Goal: Find specific page/section: Find specific page/section

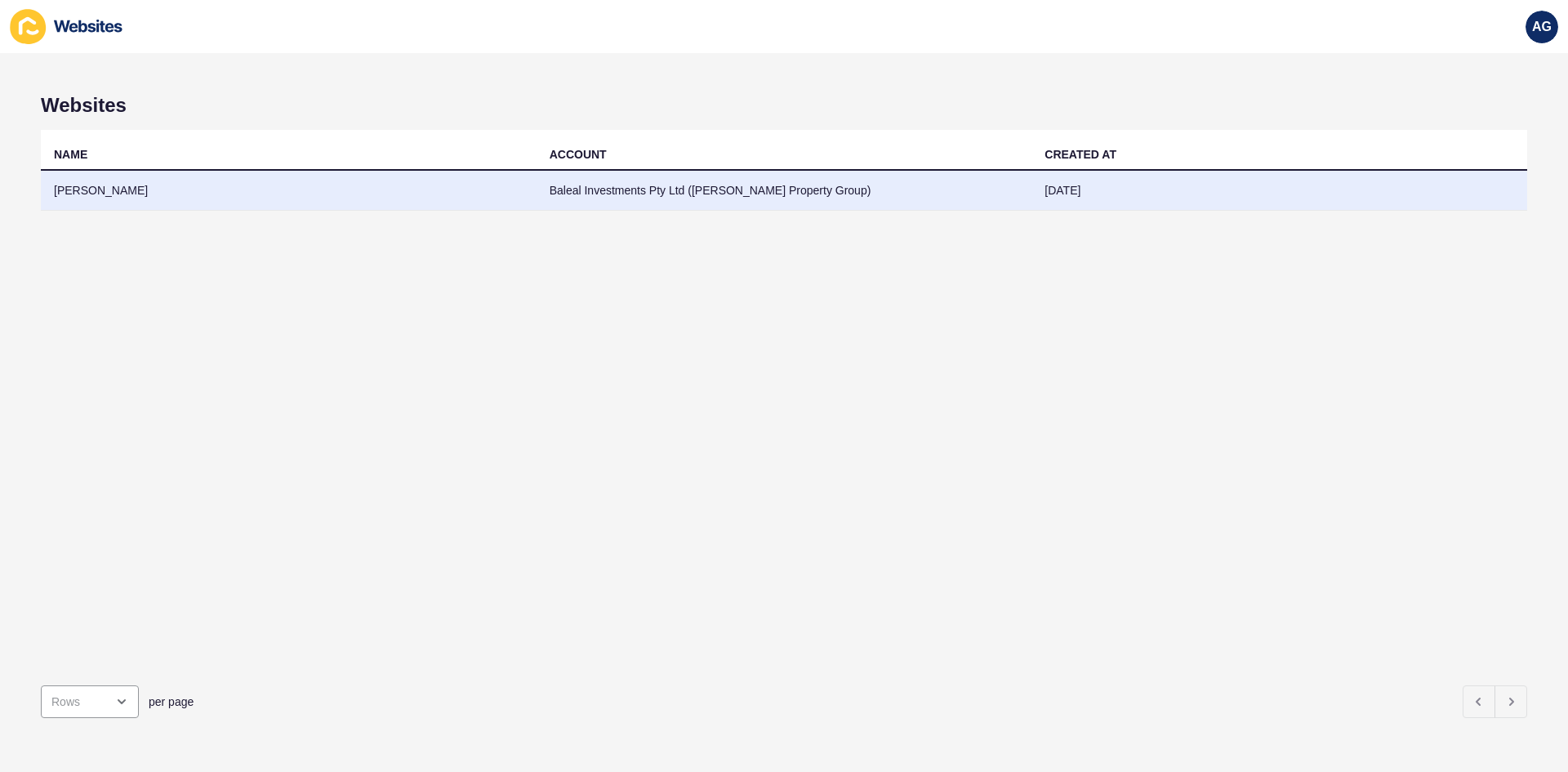
click at [107, 191] on td "[PERSON_NAME]" at bounding box center [288, 190] width 496 height 40
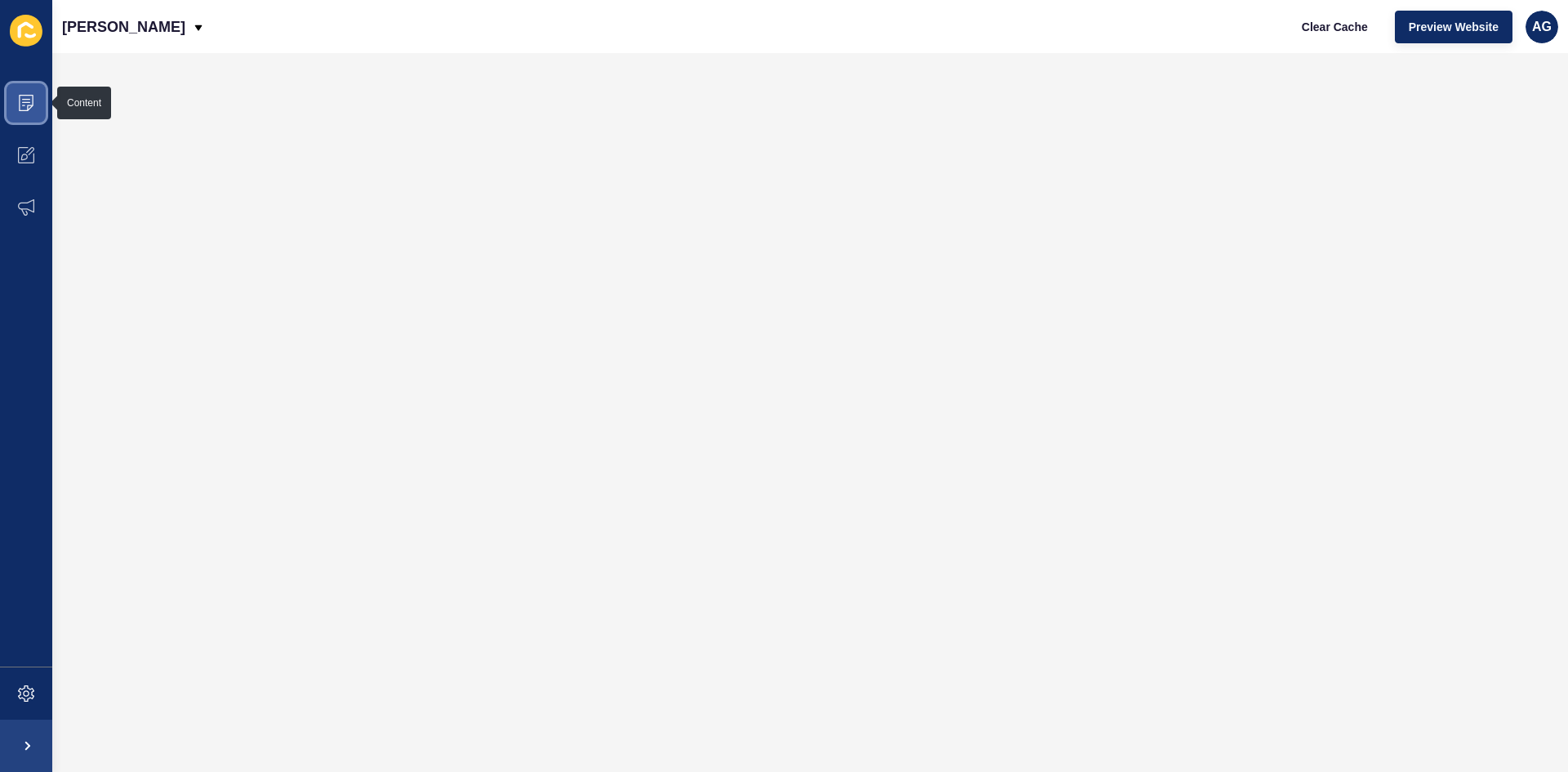
click at [25, 101] on icon at bounding box center [26, 103] width 17 height 17
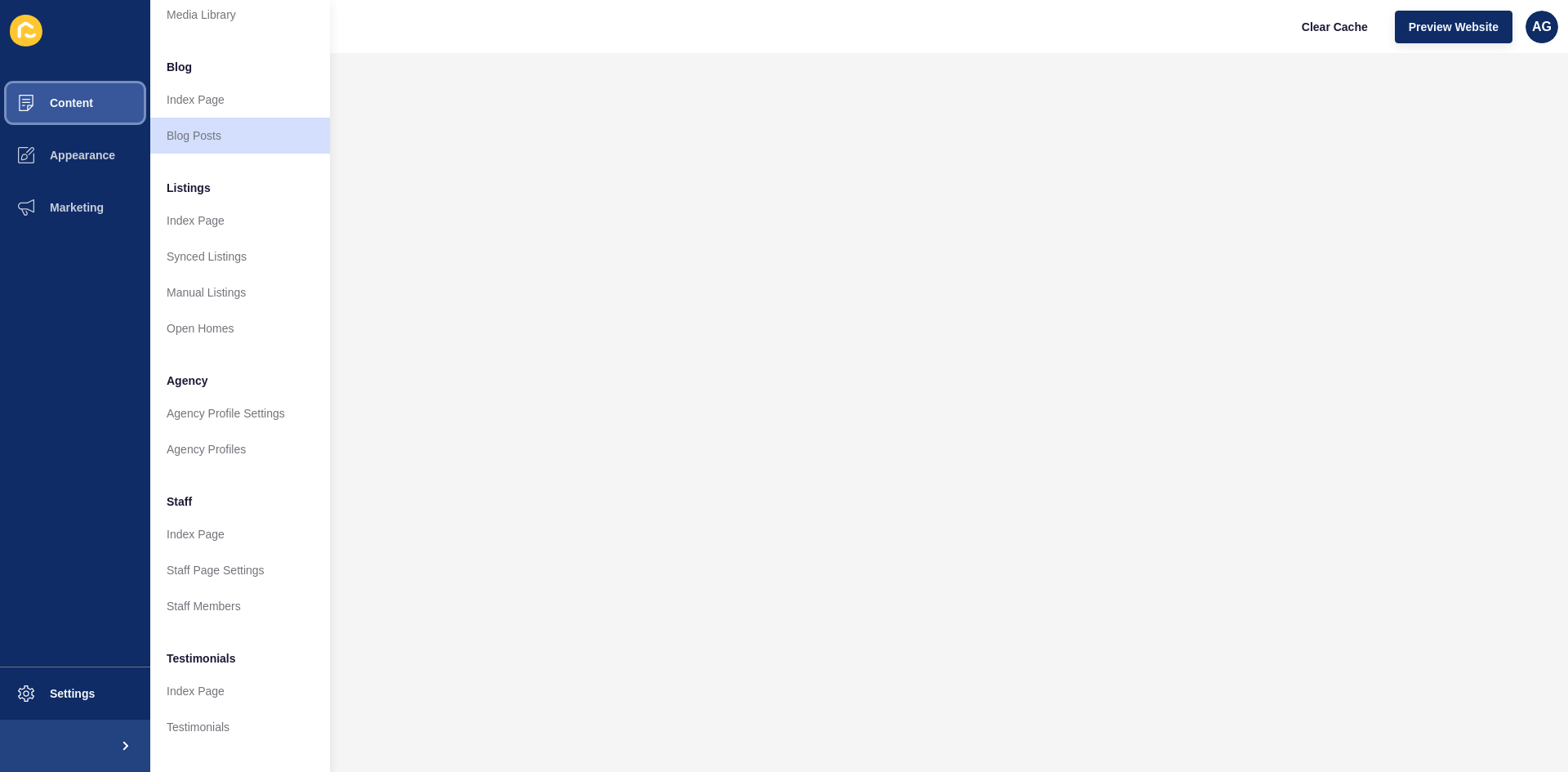
scroll to position [198, 0]
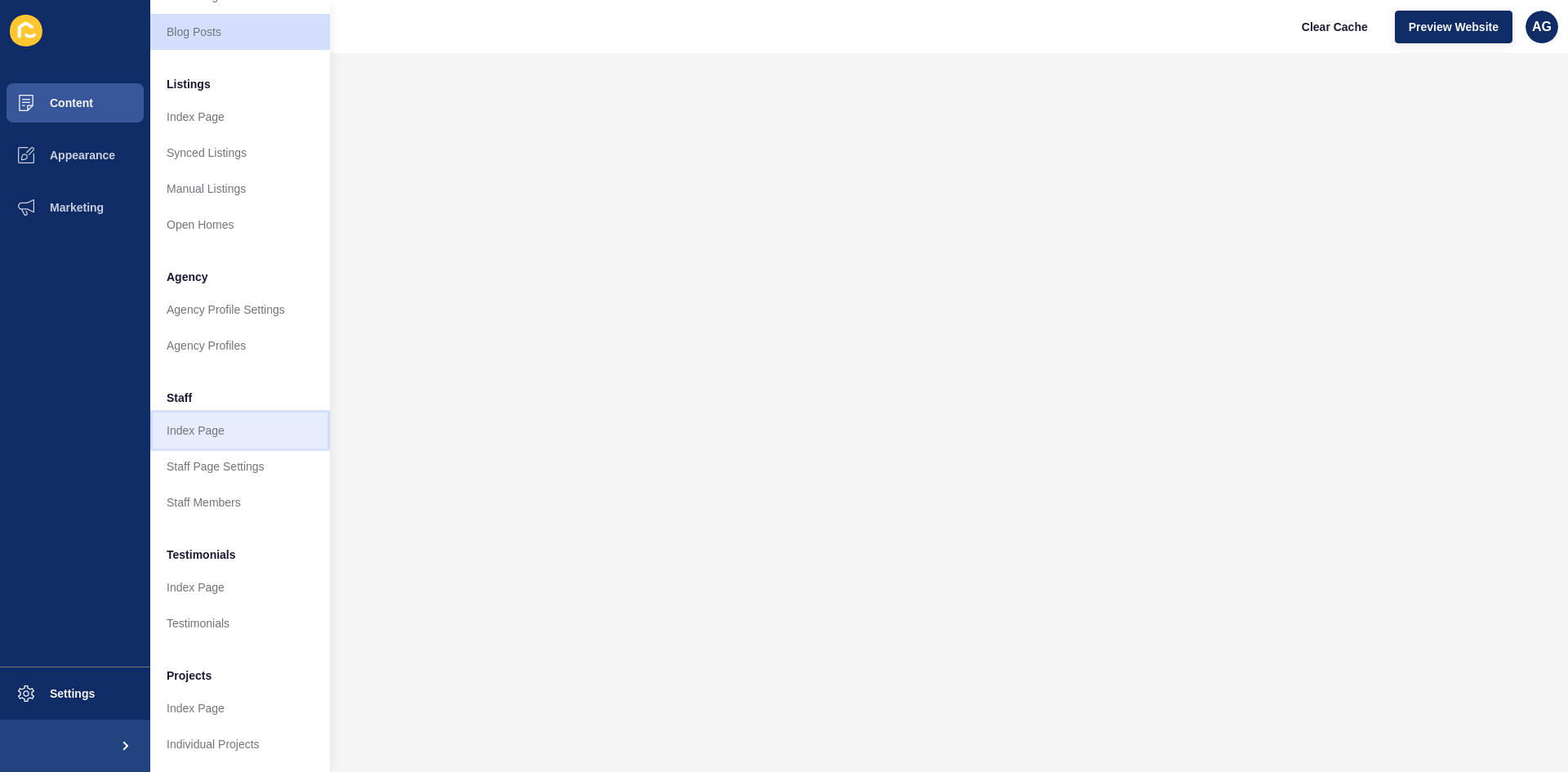
click at [190, 418] on link "Index Page" at bounding box center [240, 430] width 180 height 36
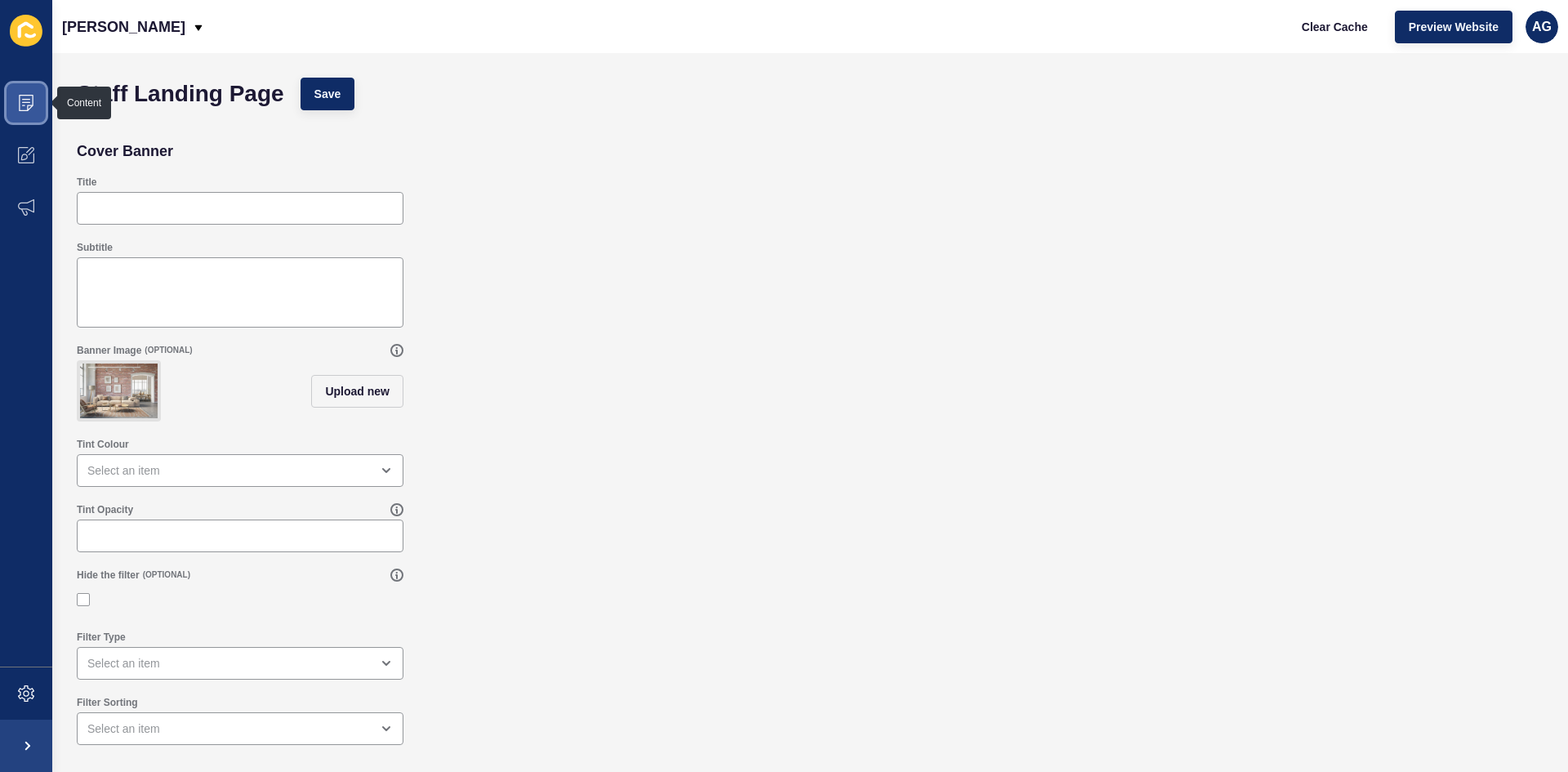
click at [28, 101] on icon at bounding box center [26, 103] width 17 height 17
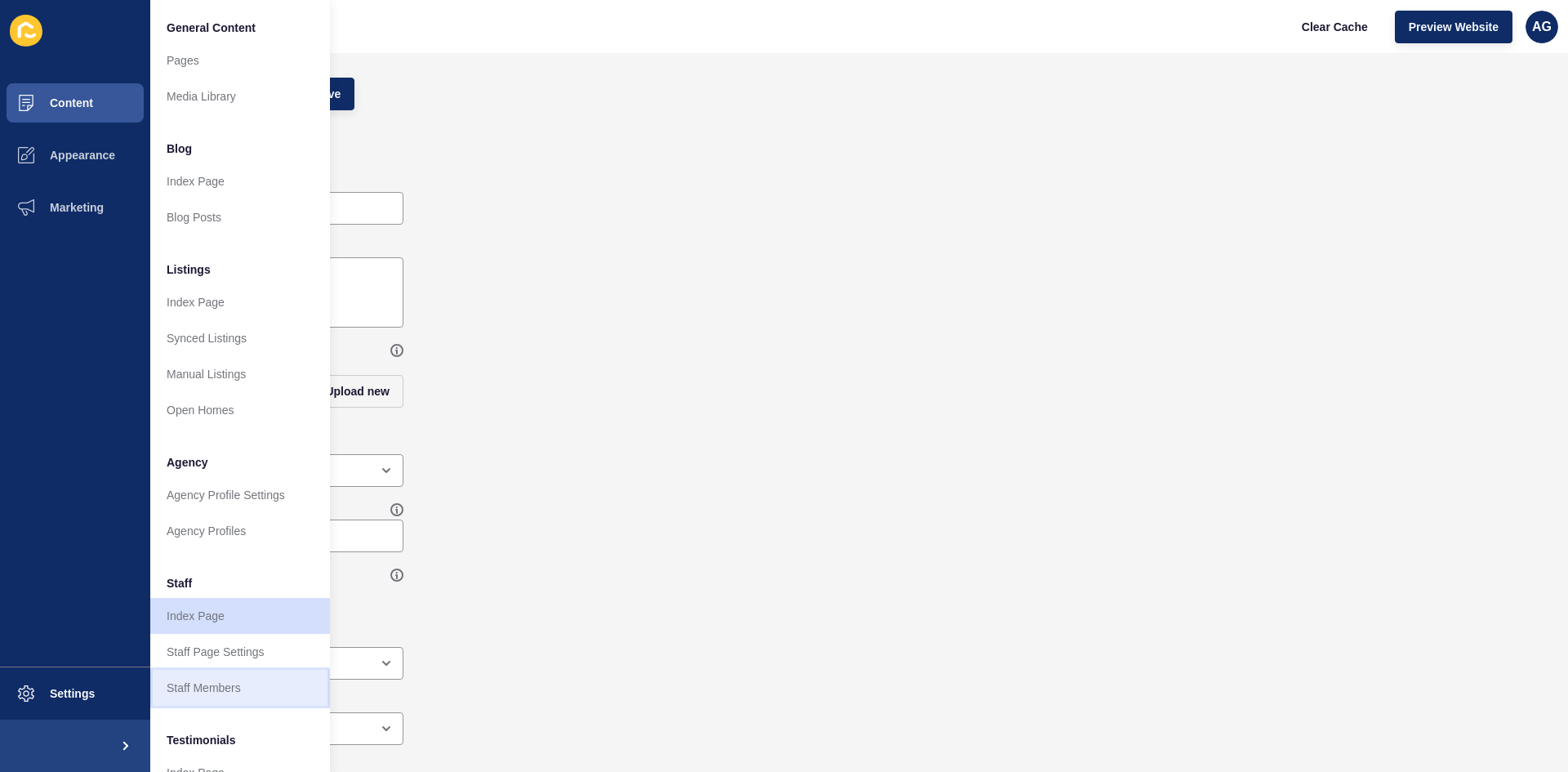
click at [222, 692] on link "Staff Members" at bounding box center [240, 687] width 180 height 36
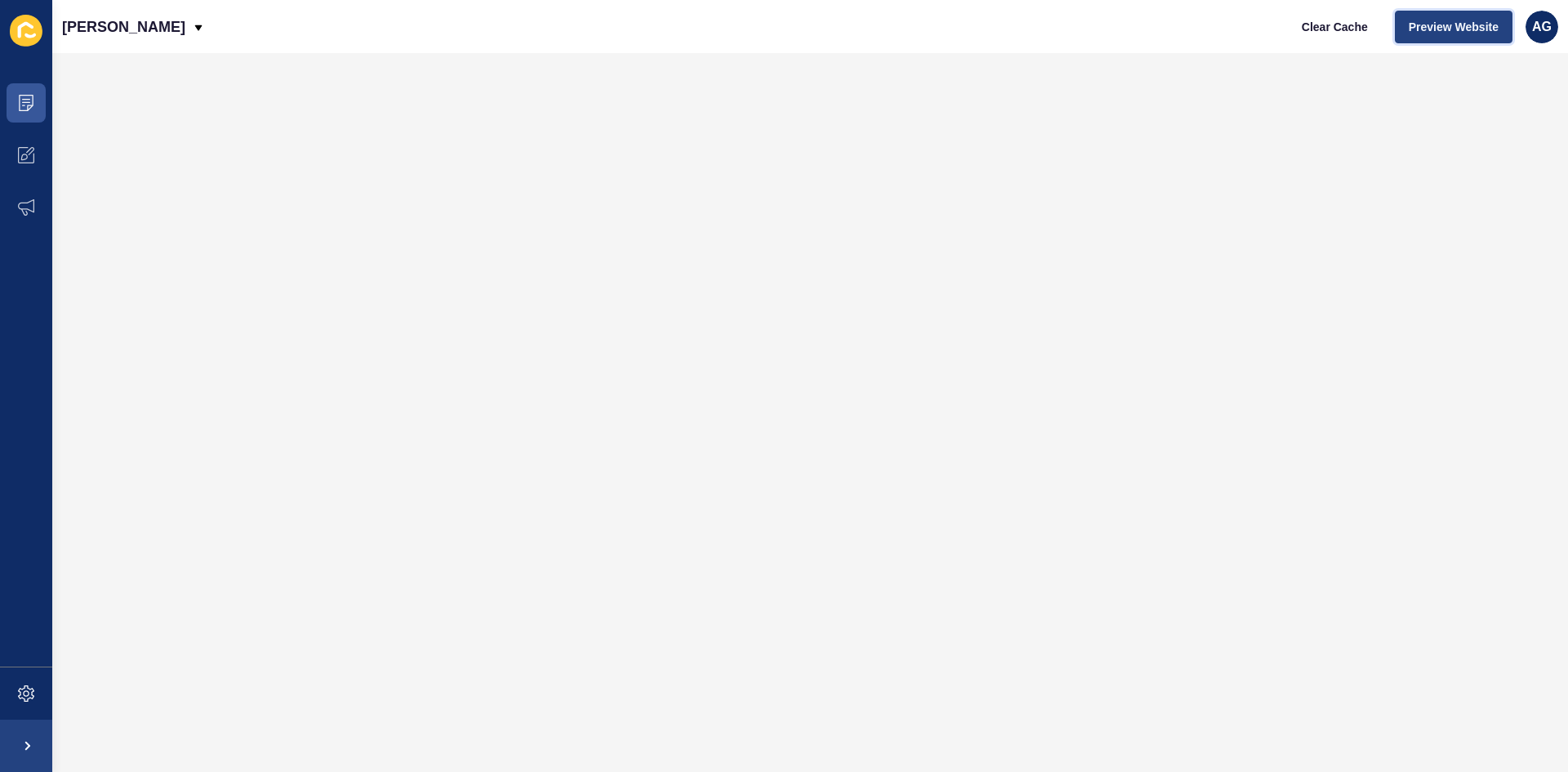
click at [1438, 27] on span "Preview Website" at bounding box center [1454, 26] width 90 height 17
click at [21, 101] on icon at bounding box center [26, 103] width 17 height 17
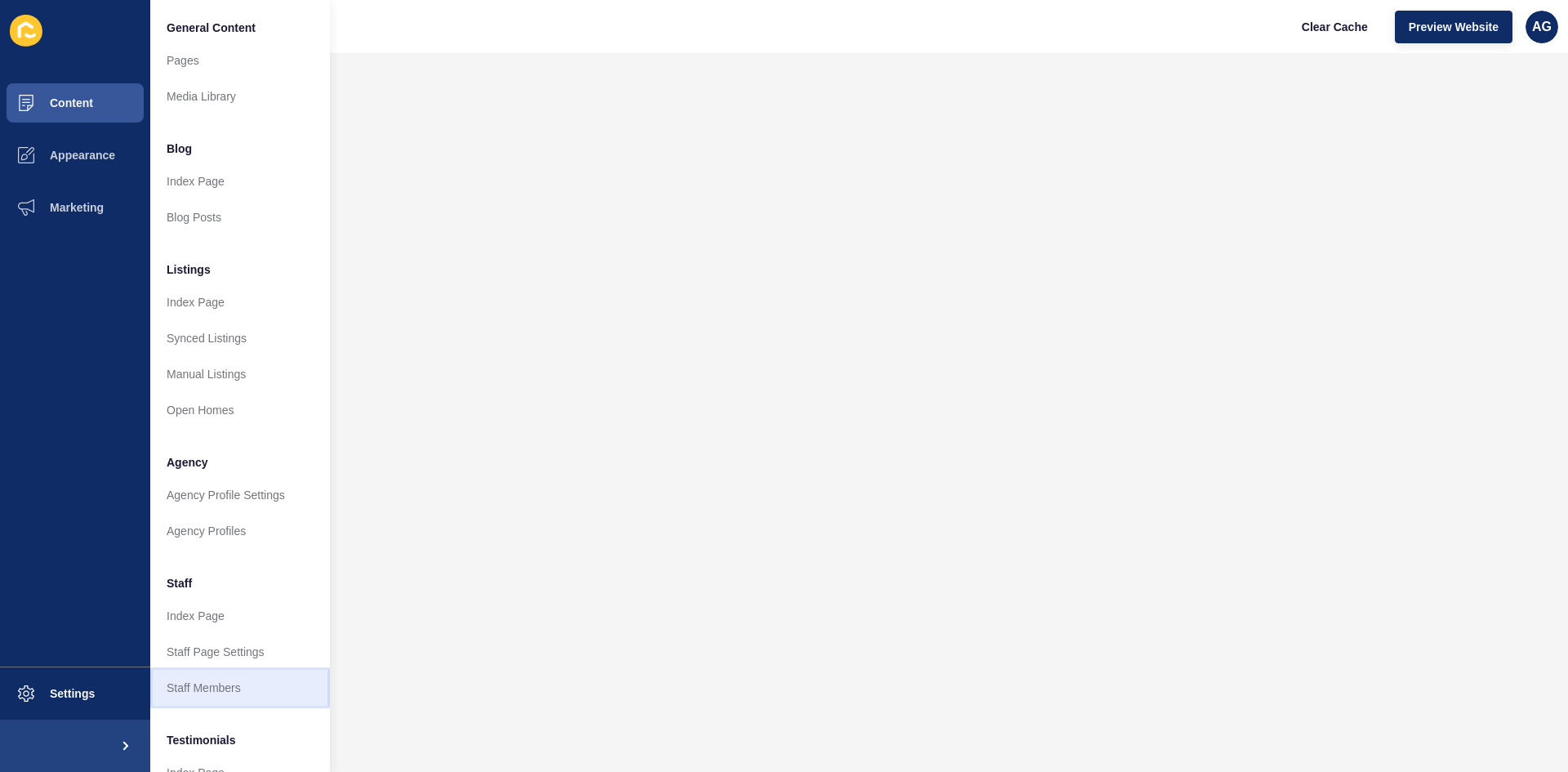
click at [188, 682] on link "Staff Members" at bounding box center [240, 687] width 180 height 36
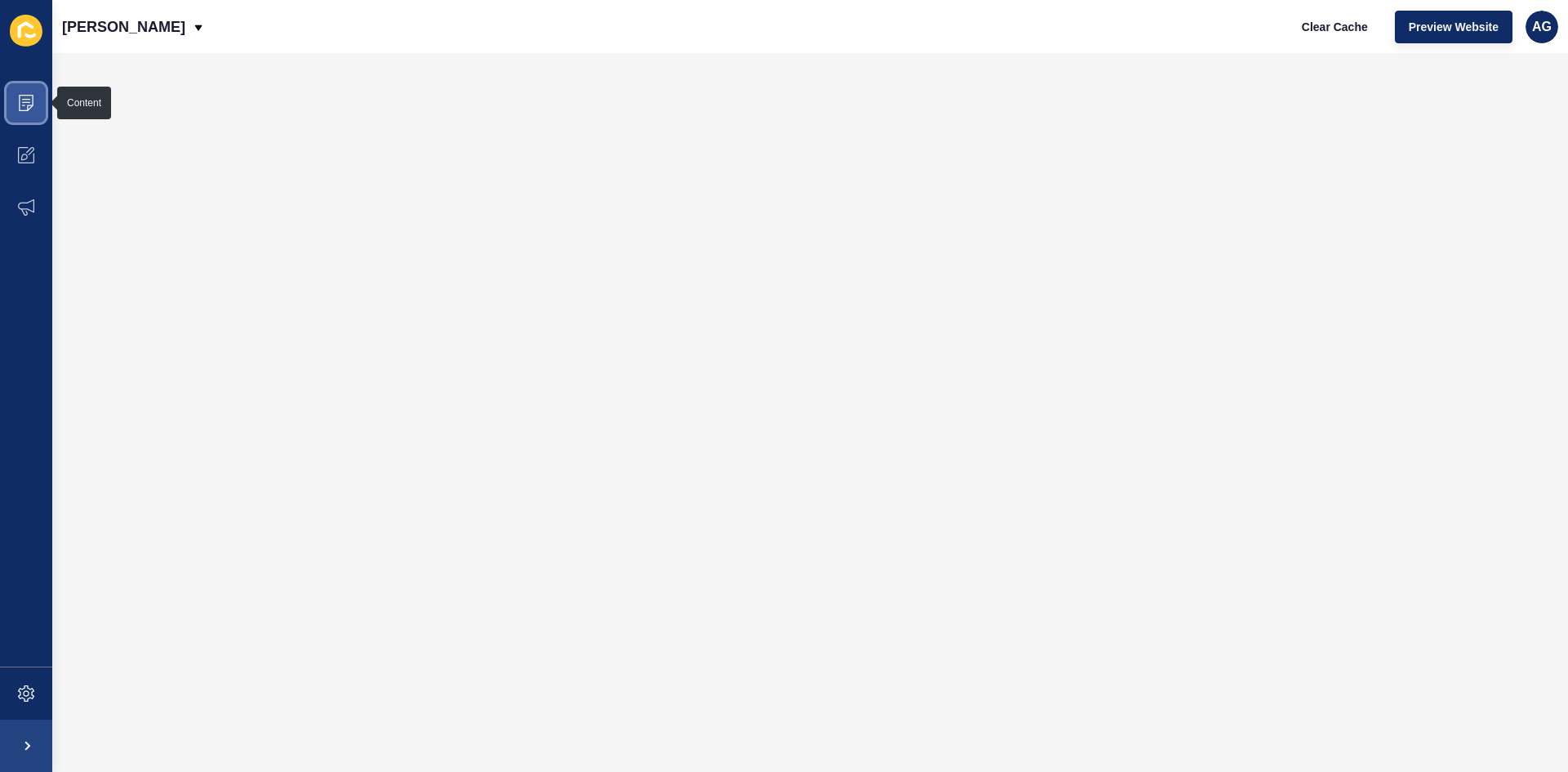
click at [21, 103] on icon at bounding box center [26, 103] width 17 height 17
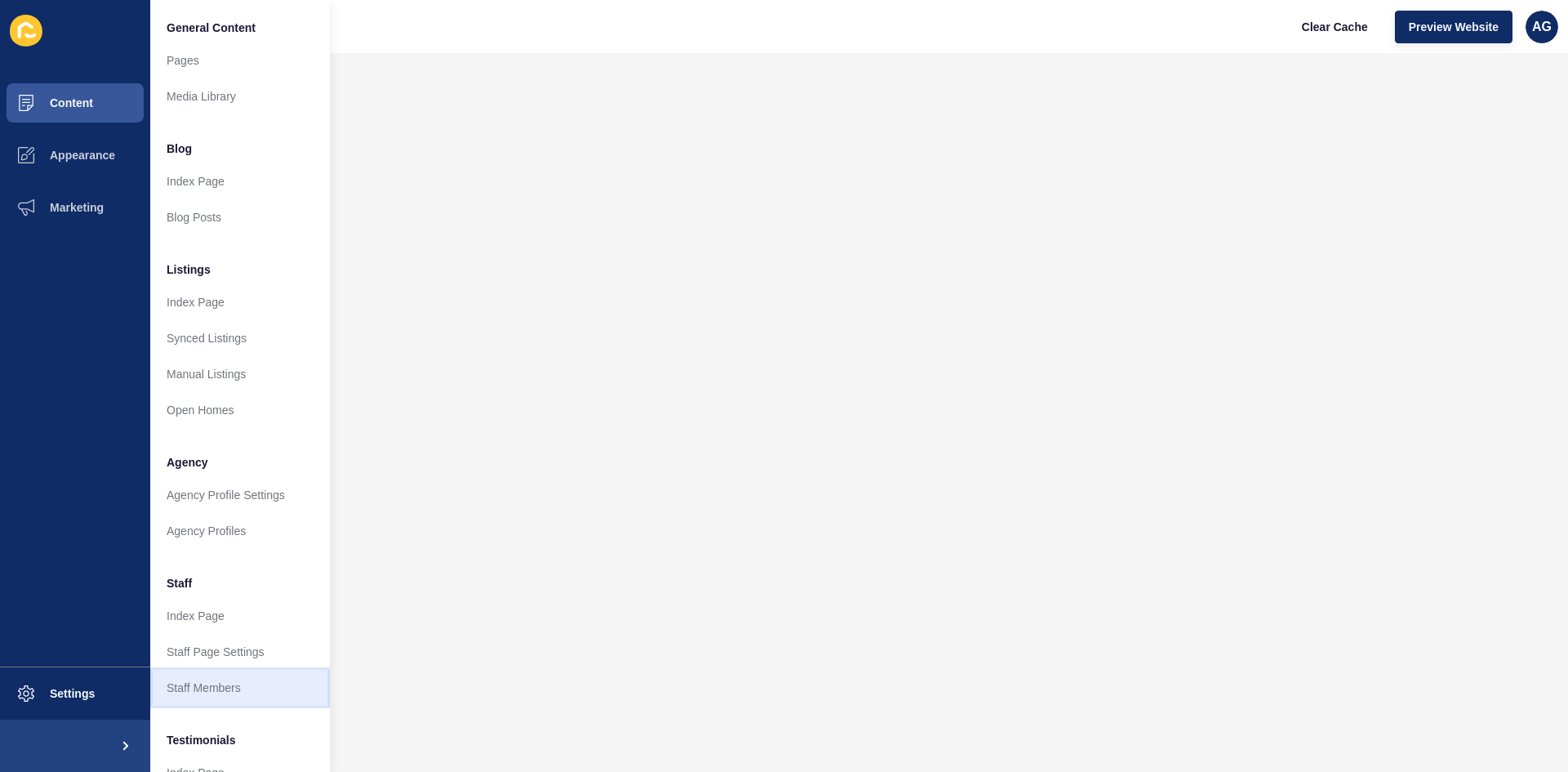
click at [186, 684] on link "Staff Members" at bounding box center [240, 687] width 180 height 36
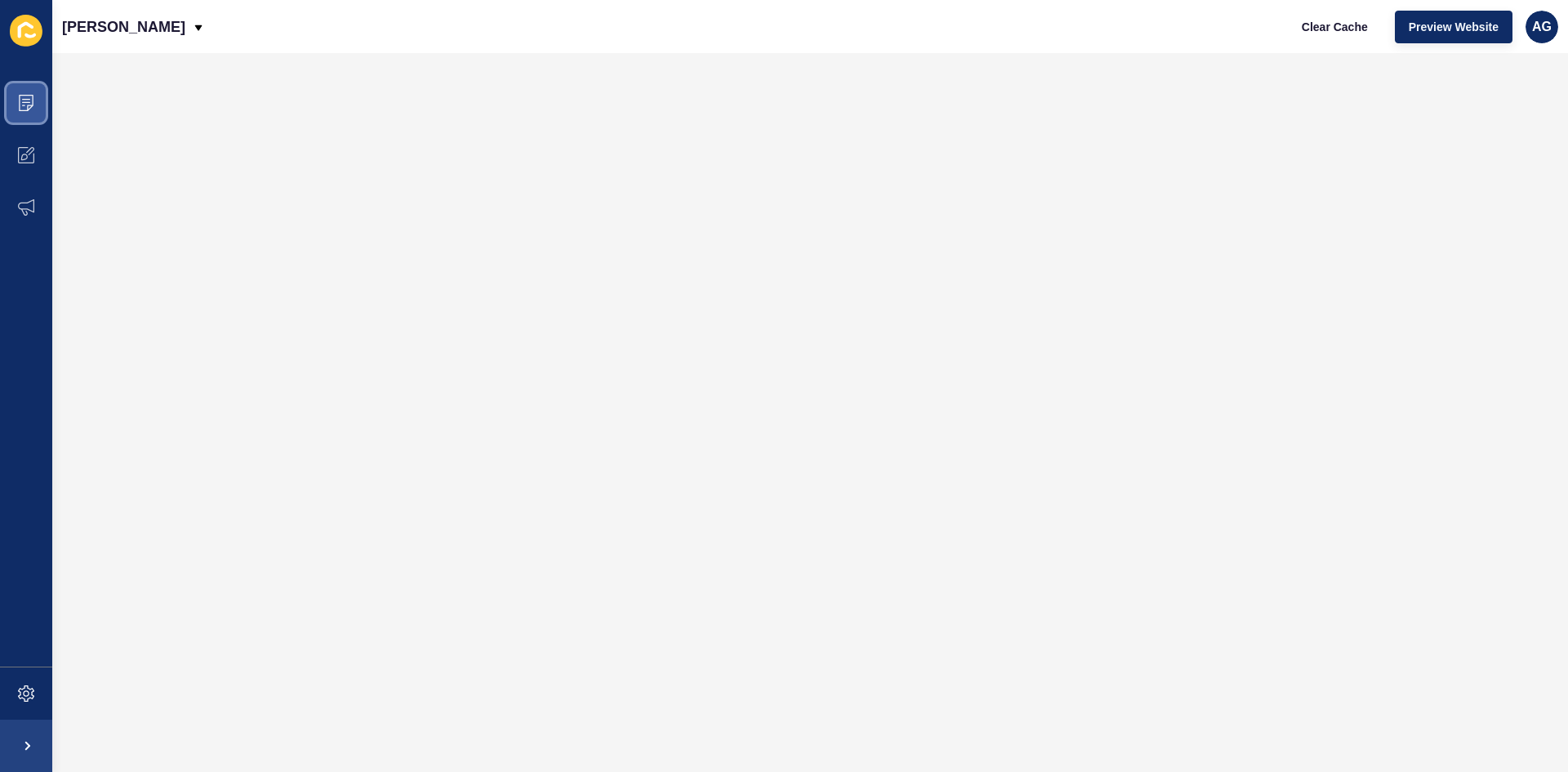
click at [29, 96] on icon at bounding box center [26, 103] width 17 height 17
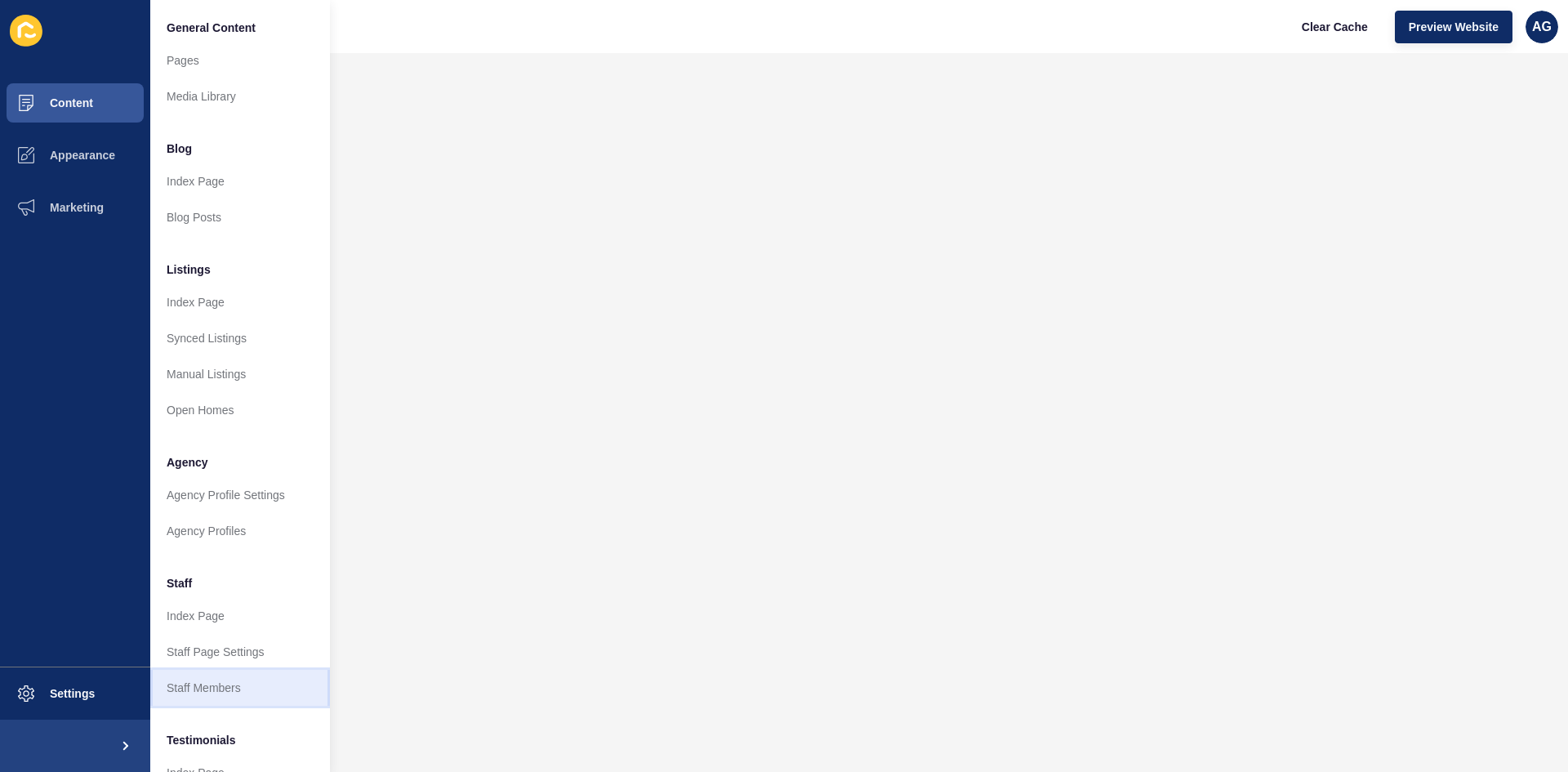
click at [227, 685] on link "Staff Members" at bounding box center [240, 687] width 180 height 36
